Goal: Task Accomplishment & Management: Complete application form

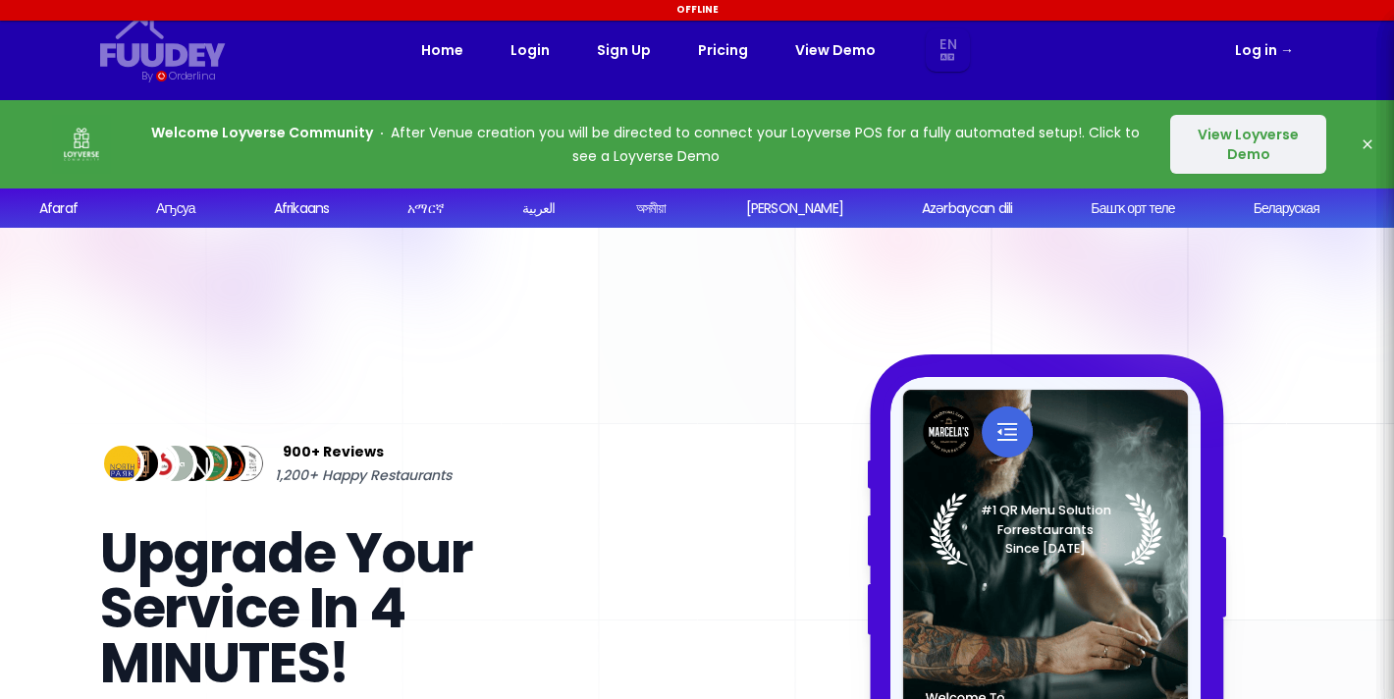
select select "en"
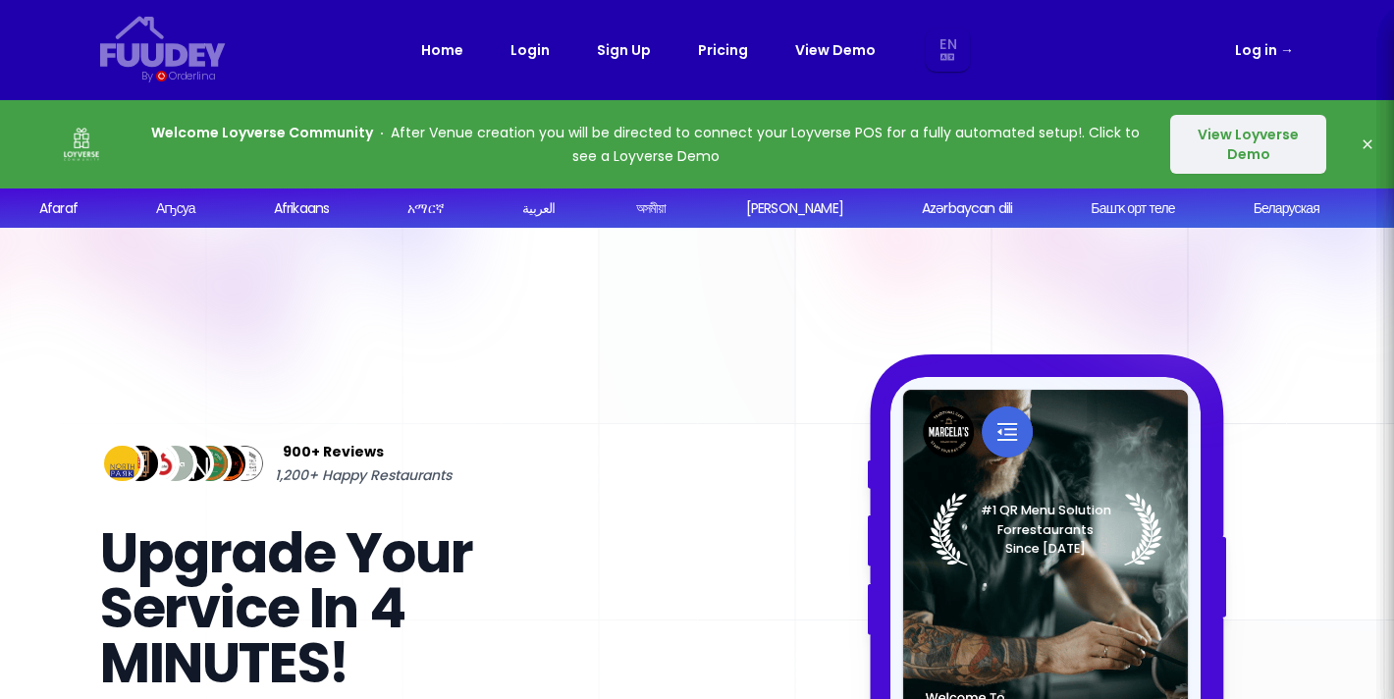
select select "en"
click at [1349, 440] on rect at bounding box center [697, 711] width 1394 height 967
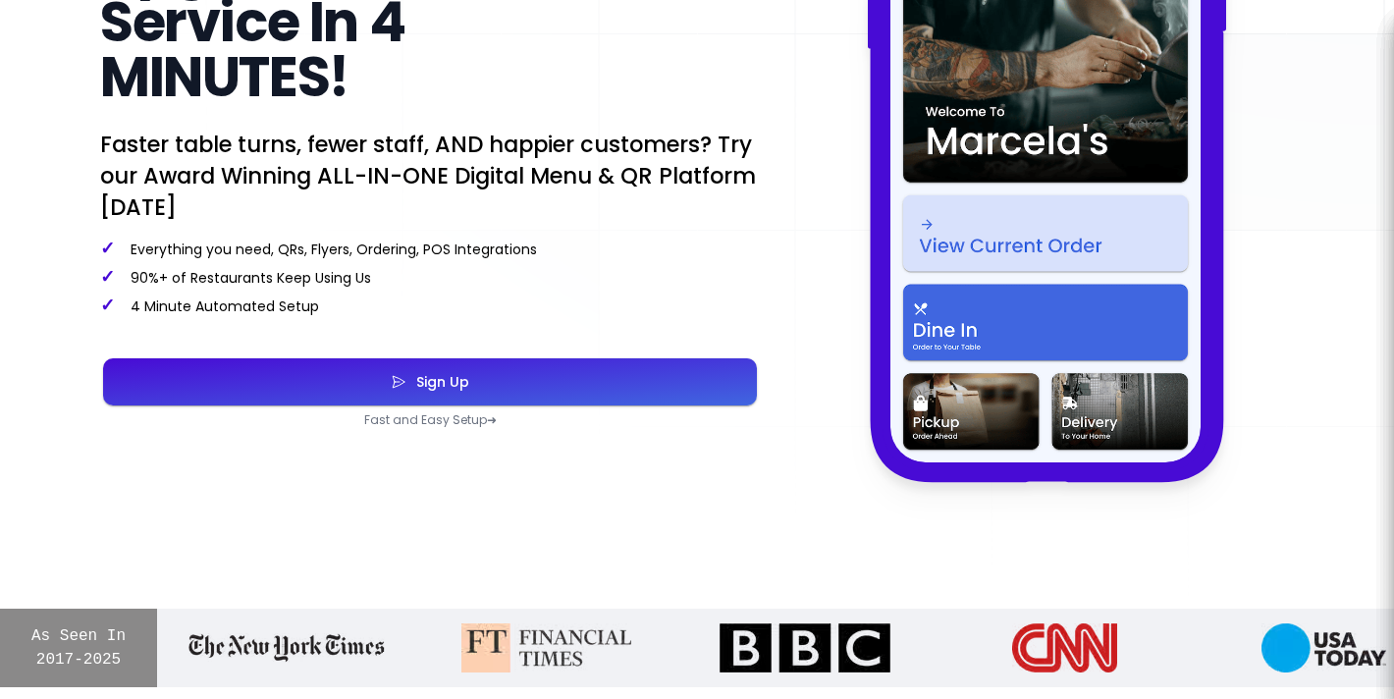
select select "en"
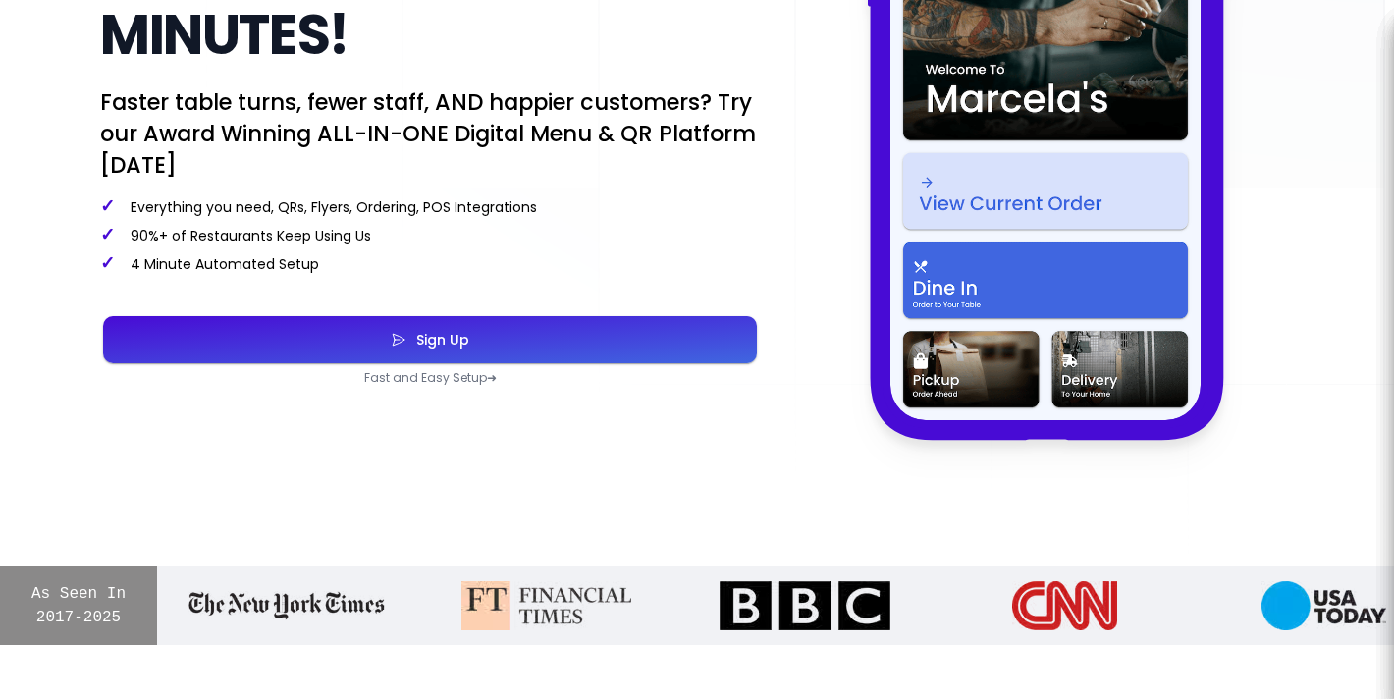
select select "en"
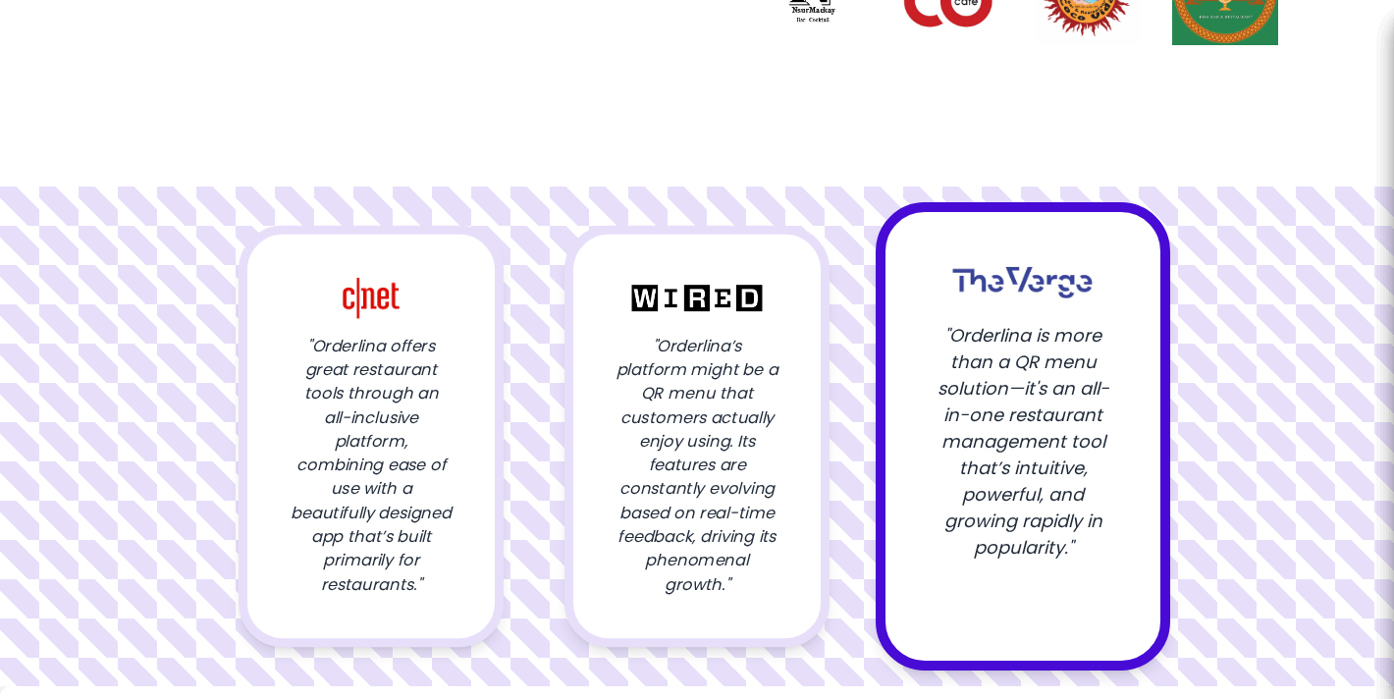
scroll to position [2278, 0]
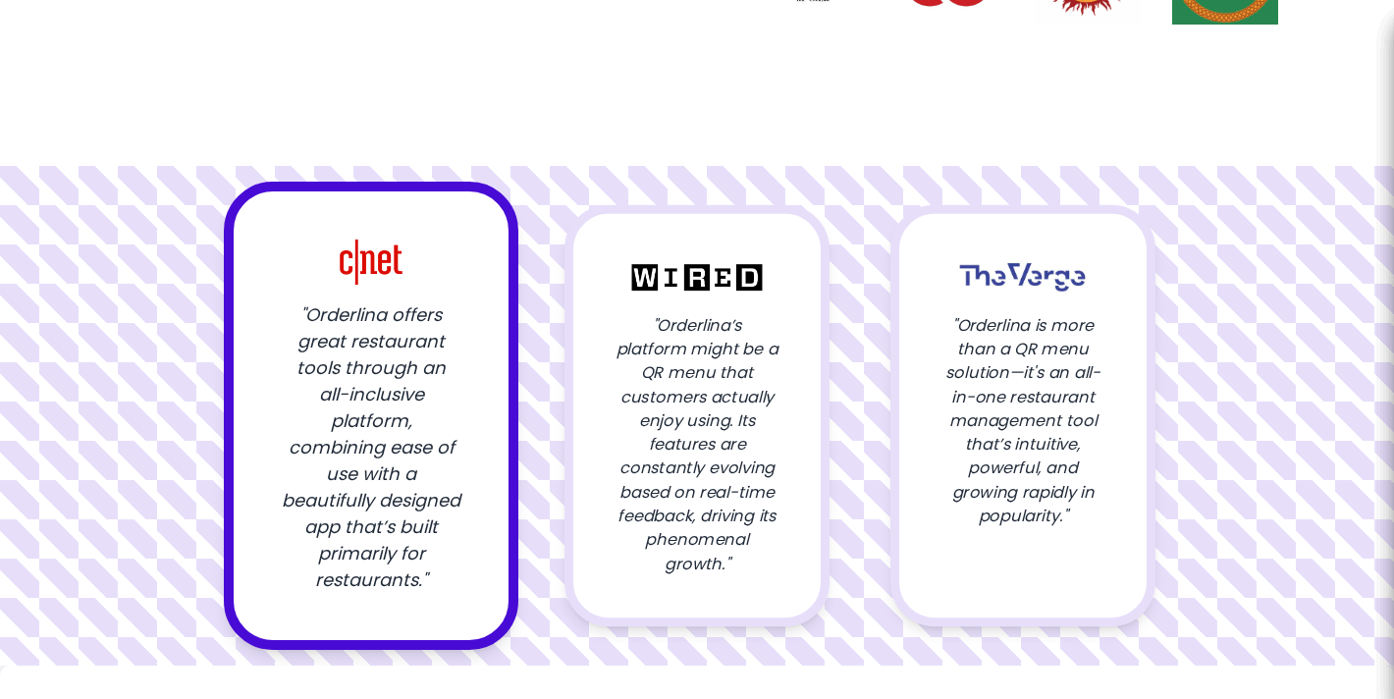
select select "en"
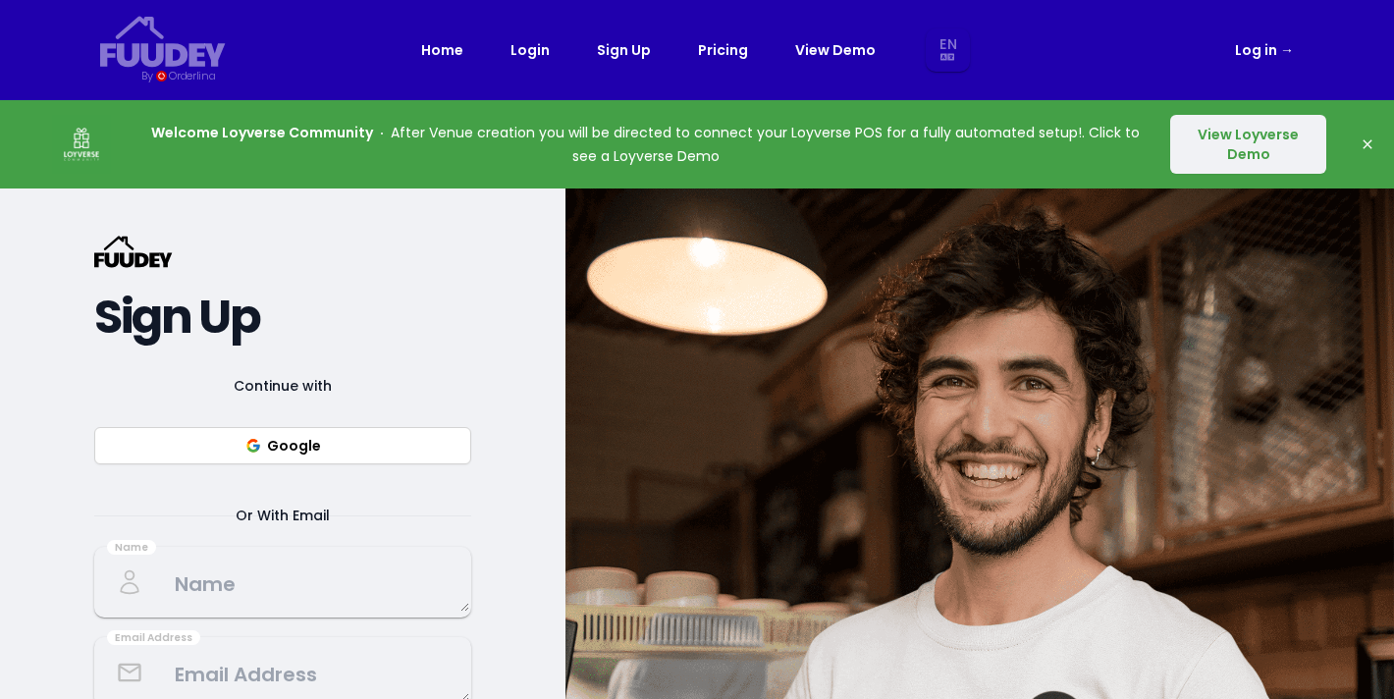
select select "en"
click at [475, 325] on div "{/* Added fill="currentColor" here */} {/* This rectangle defines the backgroun…" at bounding box center [282, 620] width 565 height 865
click at [292, 451] on button "Google" at bounding box center [282, 445] width 377 height 37
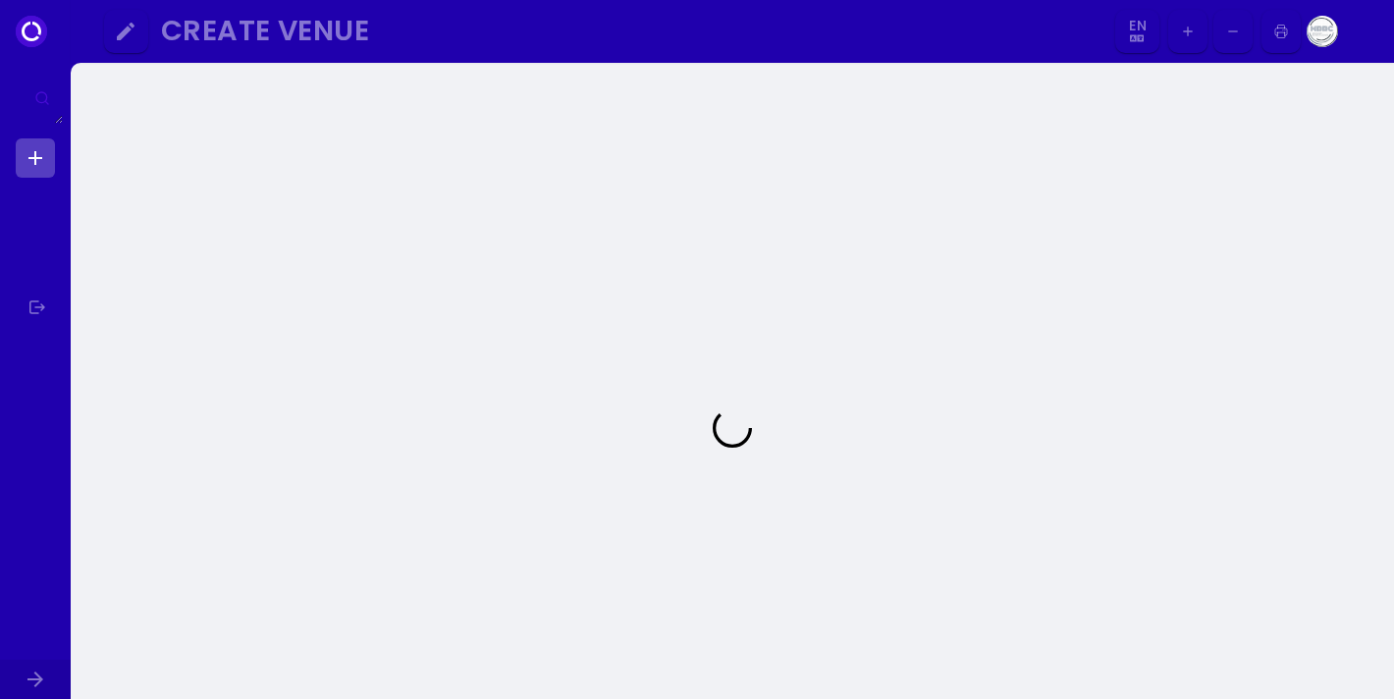
select select "en"
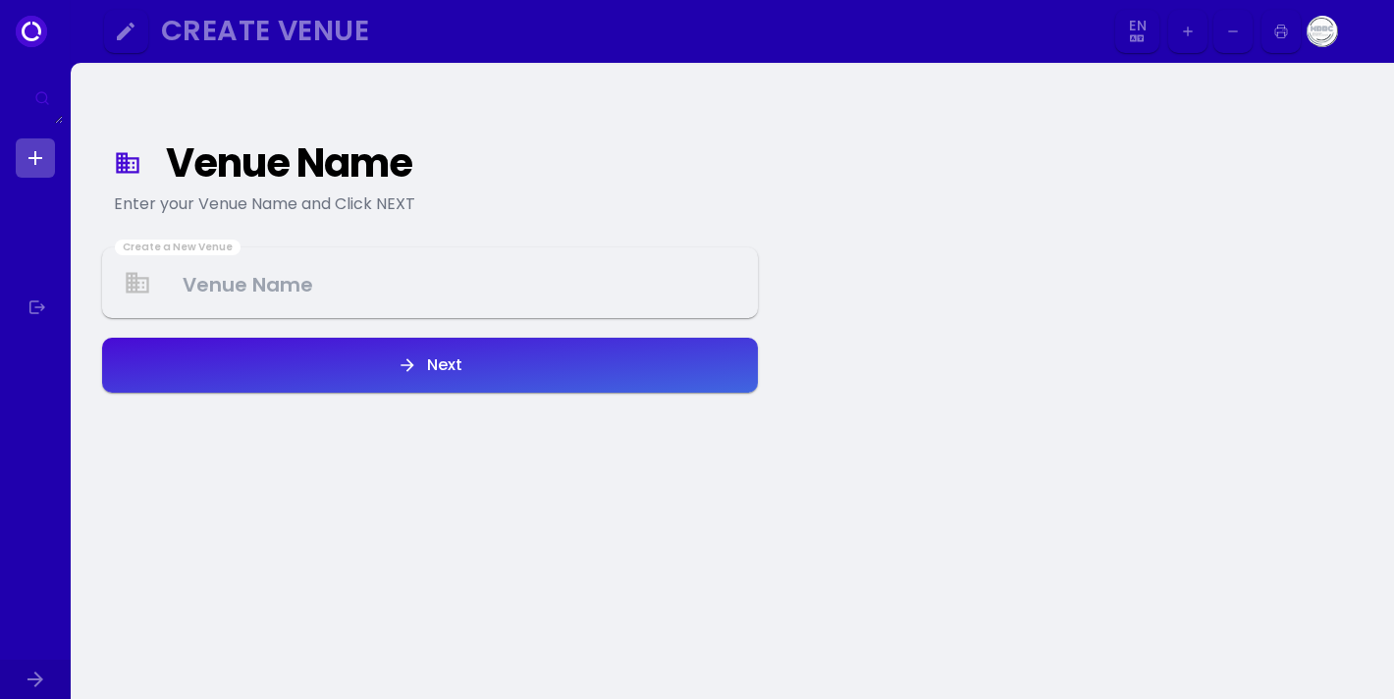
click at [317, 180] on div "Venue Name" at bounding box center [451, 162] width 570 height 35
click at [295, 287] on Venue at bounding box center [430, 283] width 652 height 58
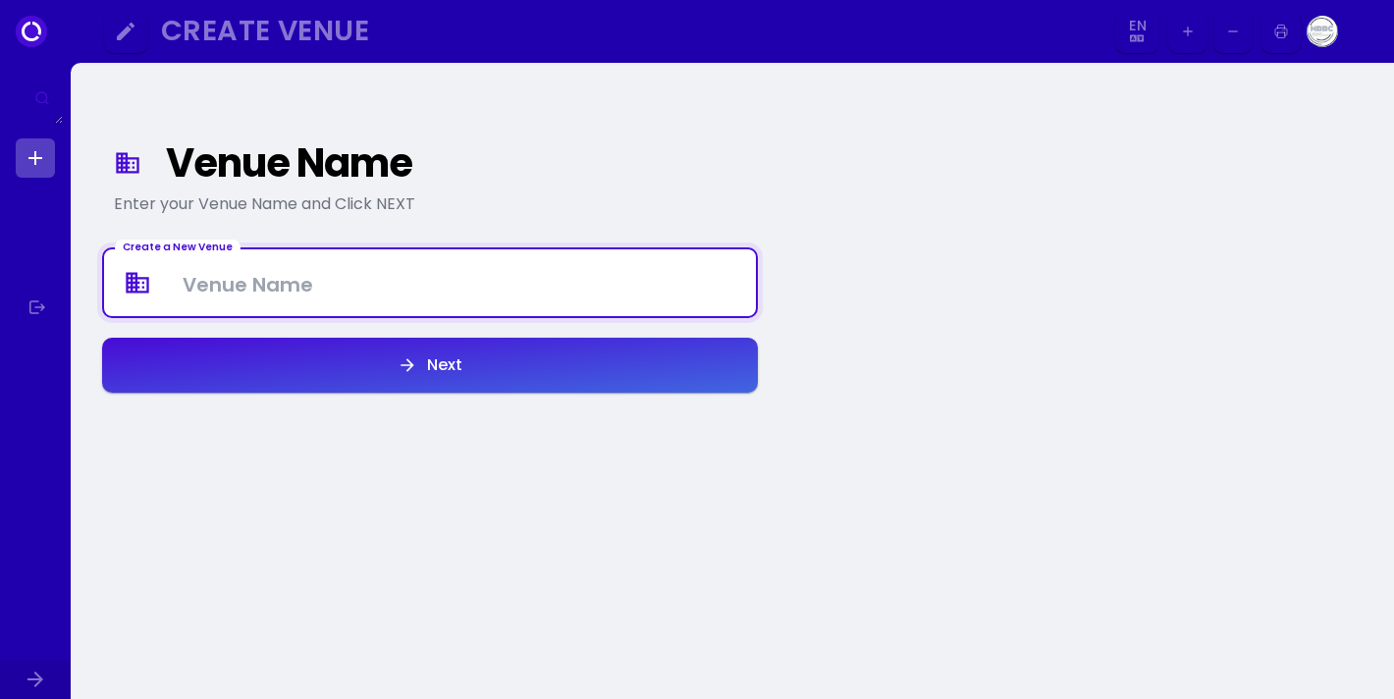
click at [295, 287] on Venue at bounding box center [430, 283] width 652 height 58
type Venue "O"
type Venue "Wednesdays Coffee"
click at [459, 363] on div "Next" at bounding box center [439, 365] width 45 height 16
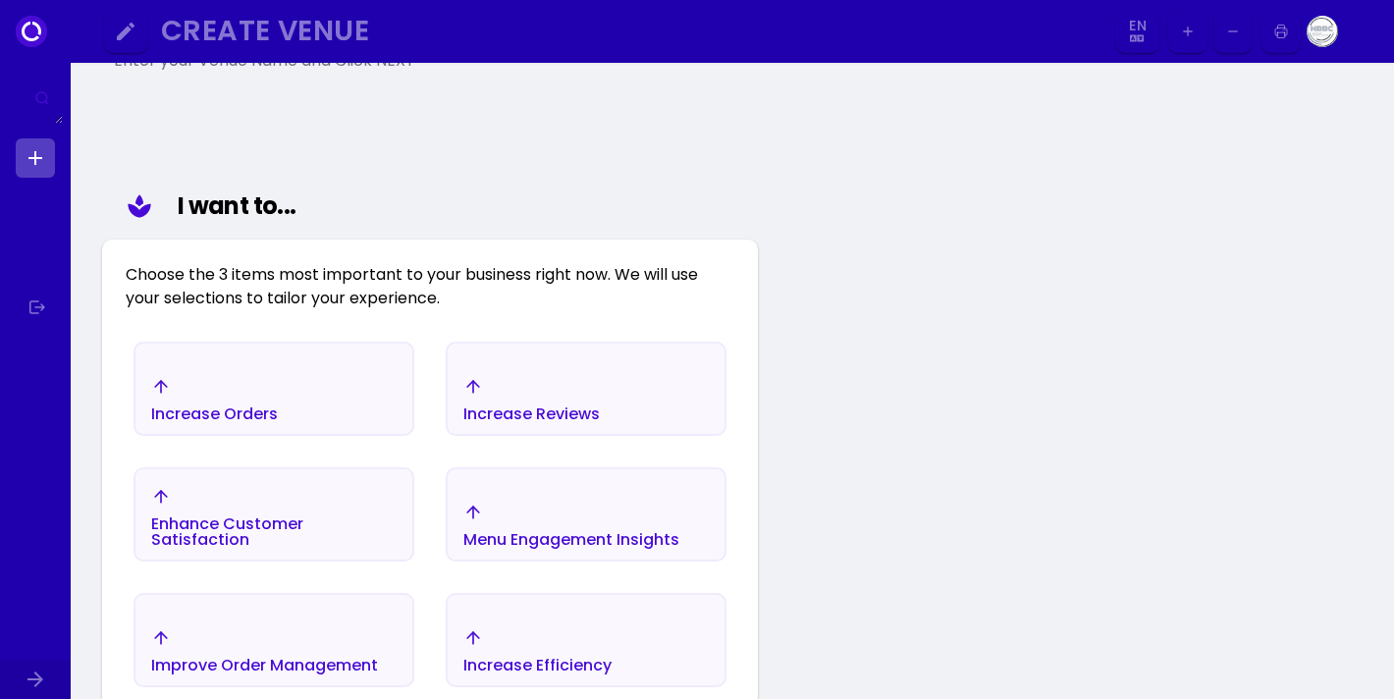
scroll to position [228, 0]
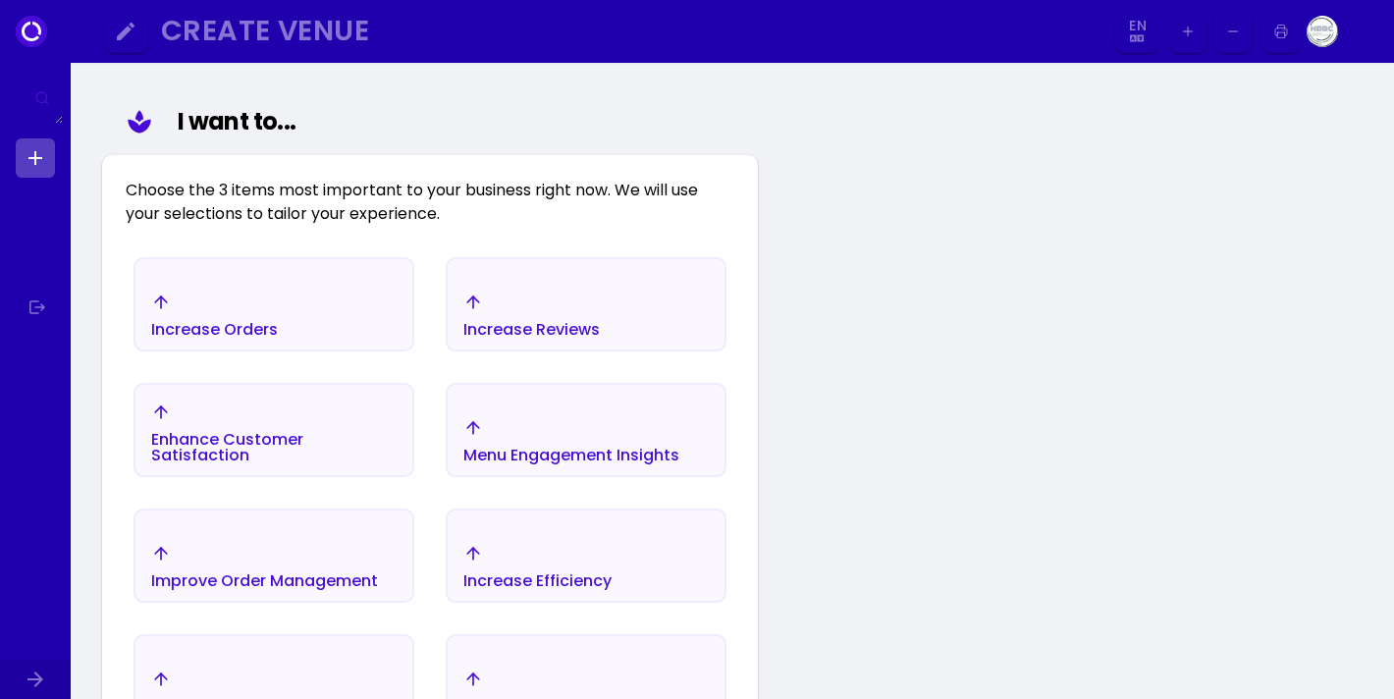
click at [631, 555] on div "Increase Efficiency" at bounding box center [586, 566] width 277 height 69
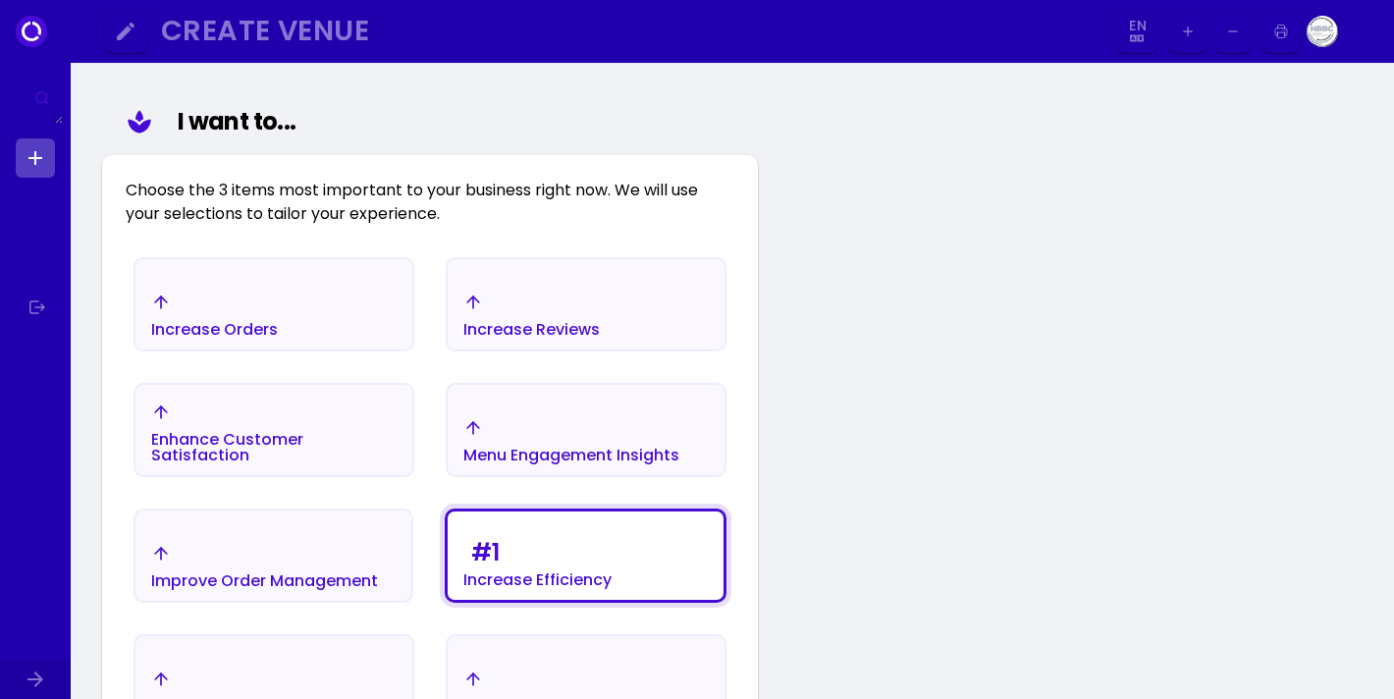
click at [297, 550] on div "Improve Order Management" at bounding box center [264, 566] width 227 height 45
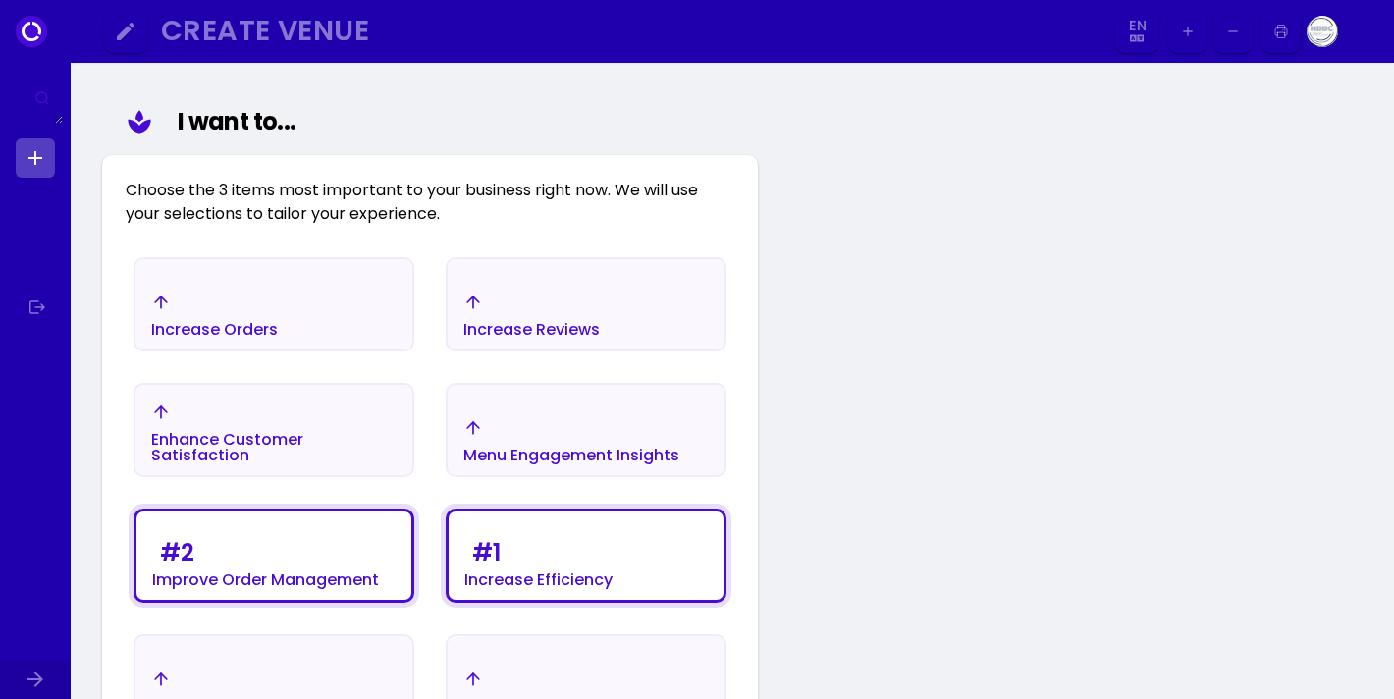
click at [286, 422] on div "Enhance Customer Satisfaction" at bounding box center [273, 433] width 245 height 61
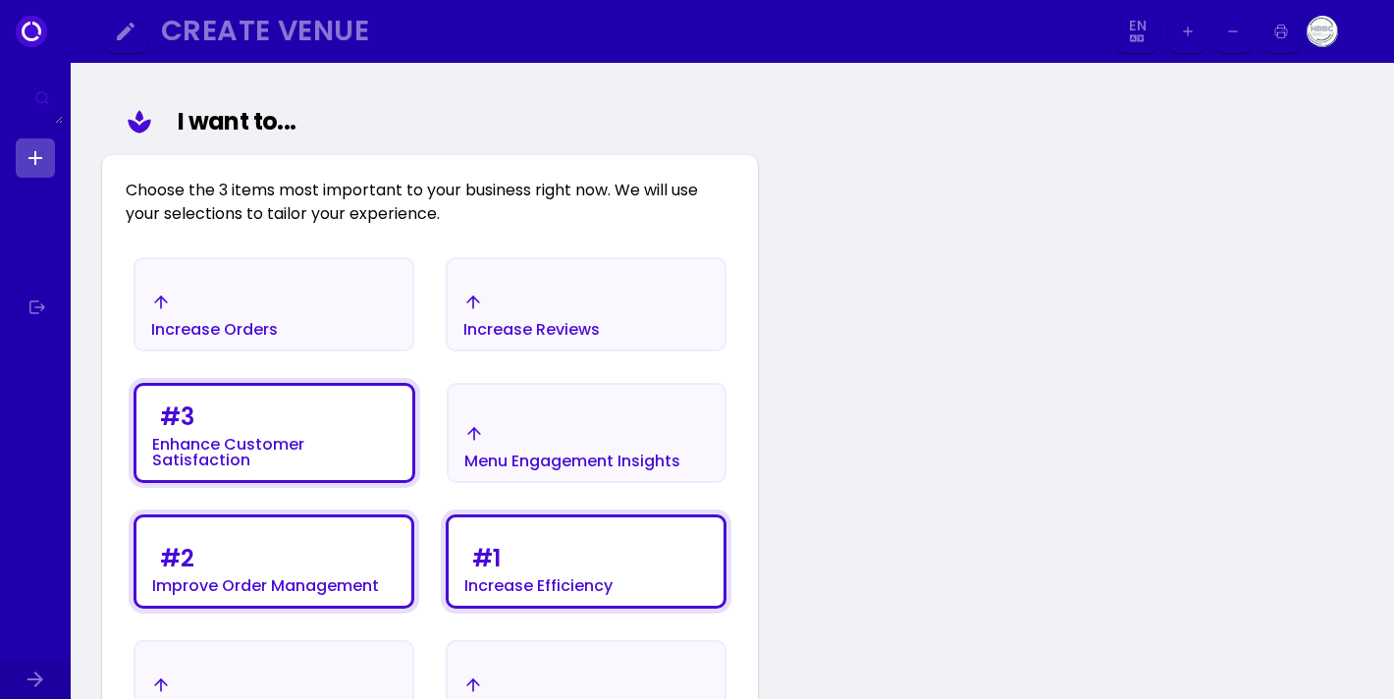
click at [896, 351] on div "Venue Name Enter your Venue Name and Click NEXT I want to... Choose the 3 items…" at bounding box center [732, 574] width 1323 height 1479
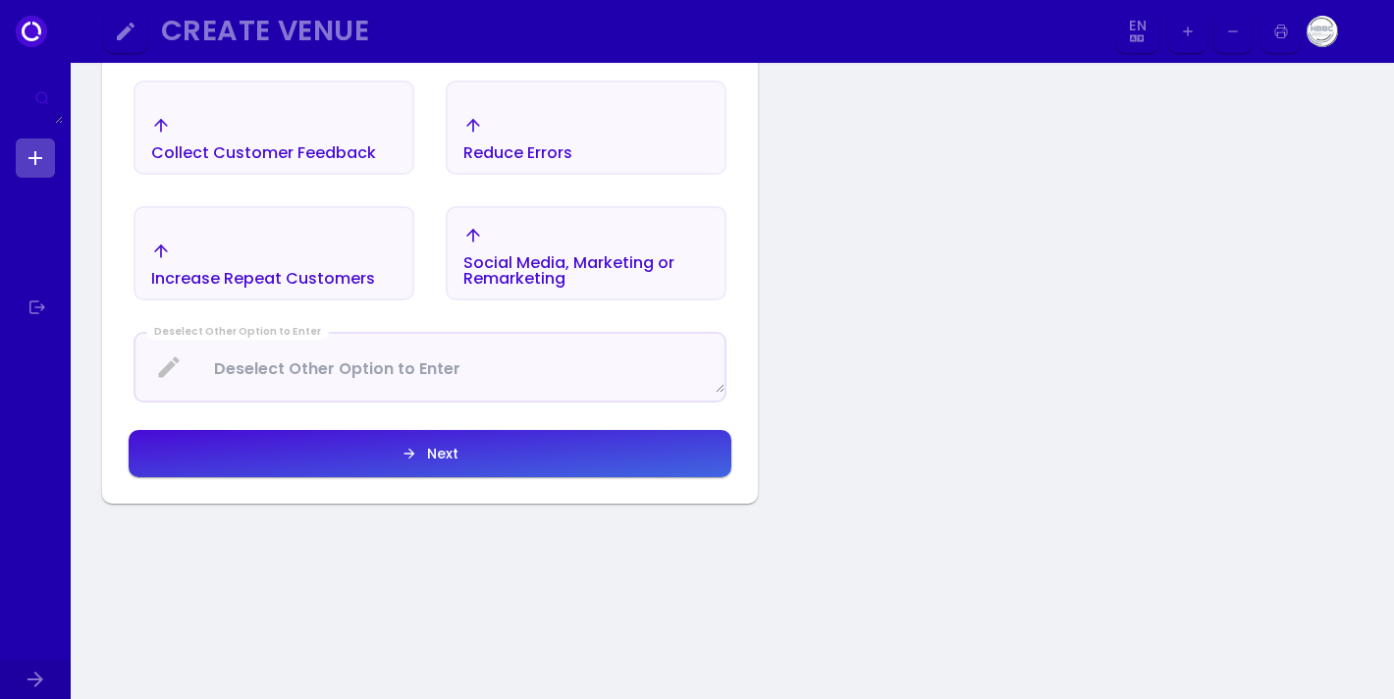
scroll to position [817, 0]
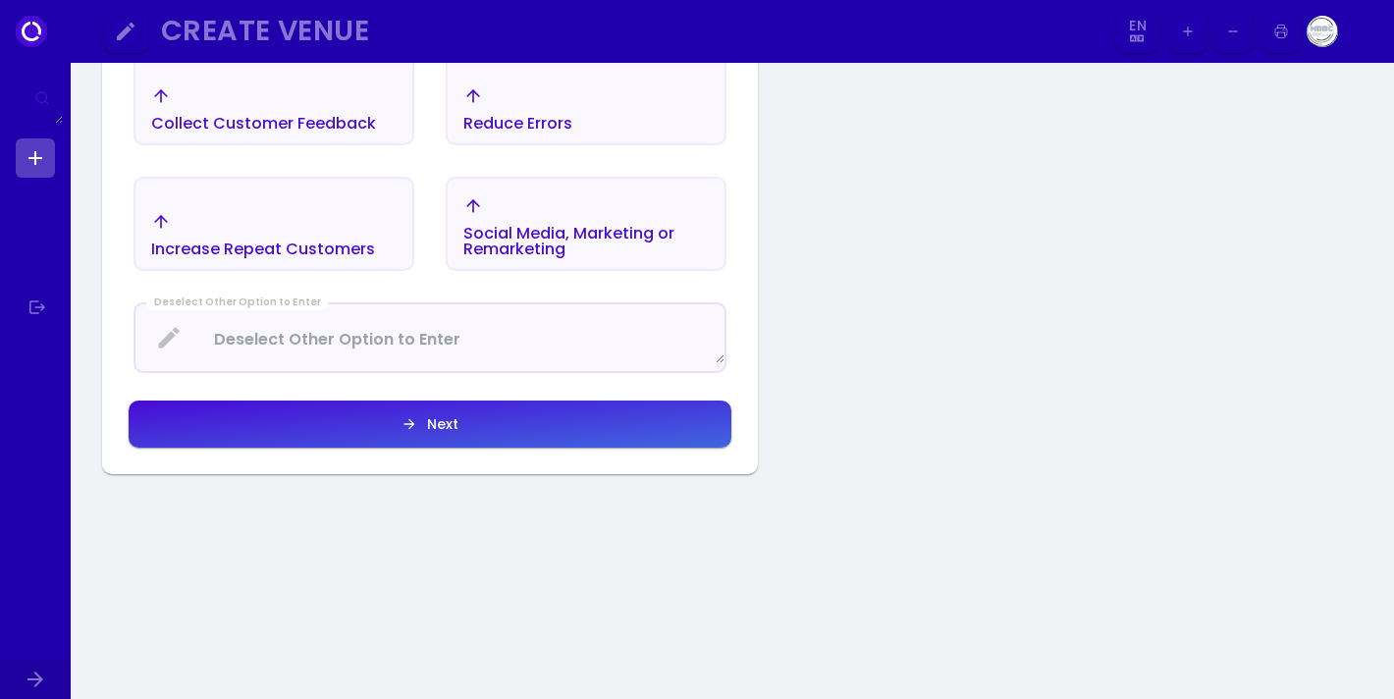
click at [463, 419] on button "Next" at bounding box center [430, 424] width 603 height 47
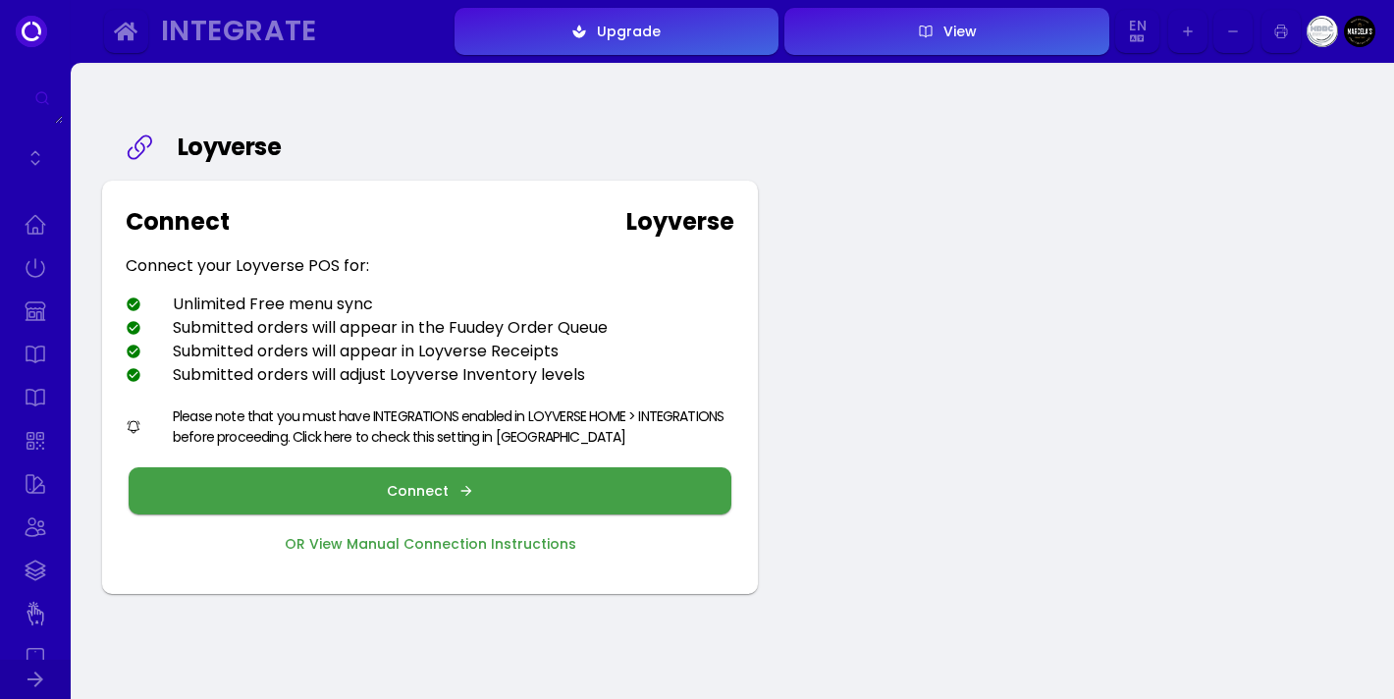
click at [436, 484] on div "Connect" at bounding box center [423, 491] width 72 height 14
